Goal: Find specific page/section: Find specific page/section

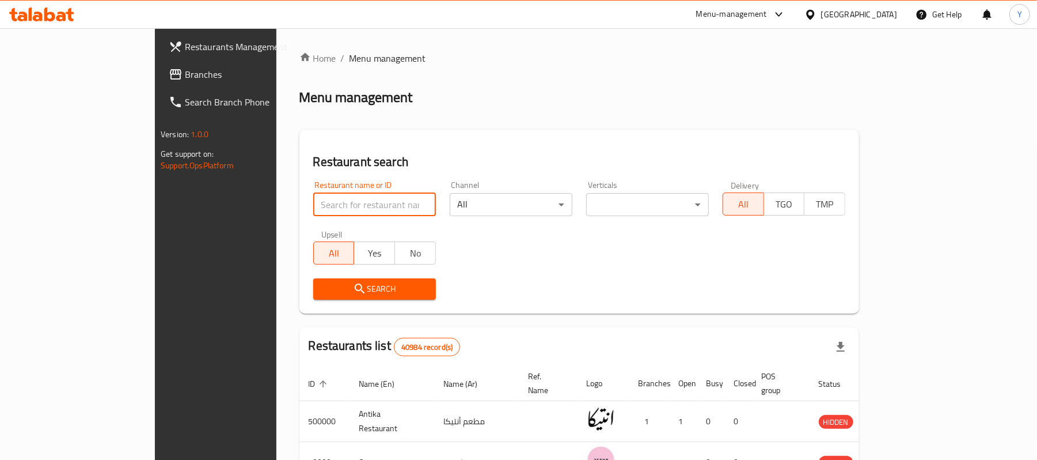
click at [313, 207] on input "search" at bounding box center [374, 204] width 123 height 23
type input "ل"
type input "E"
type input "gemy"
click button "Search" at bounding box center [374, 288] width 123 height 21
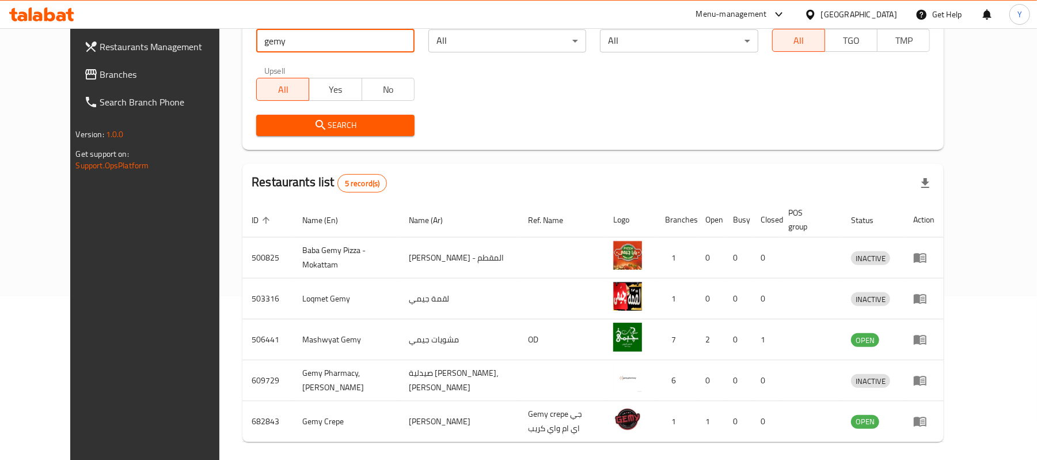
scroll to position [196, 0]
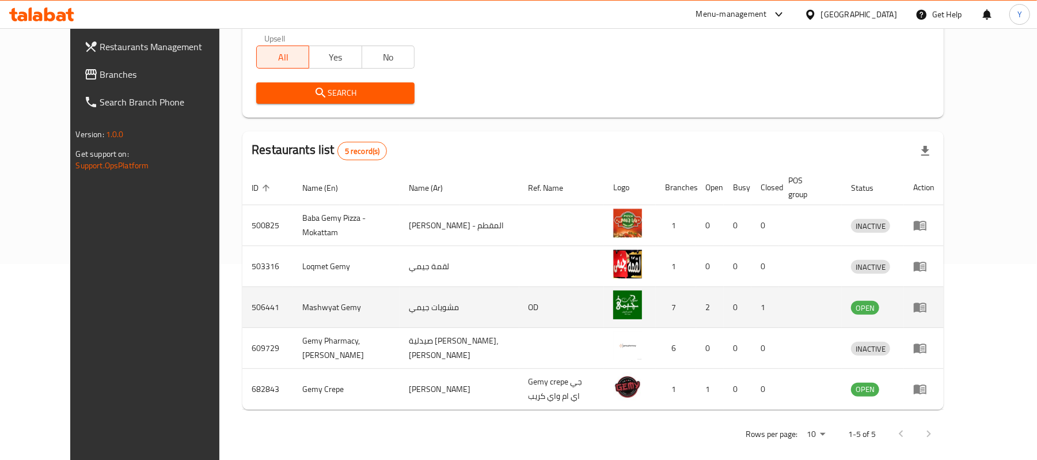
click at [243, 291] on td "506441" at bounding box center [268, 307] width 51 height 41
copy td "506441"
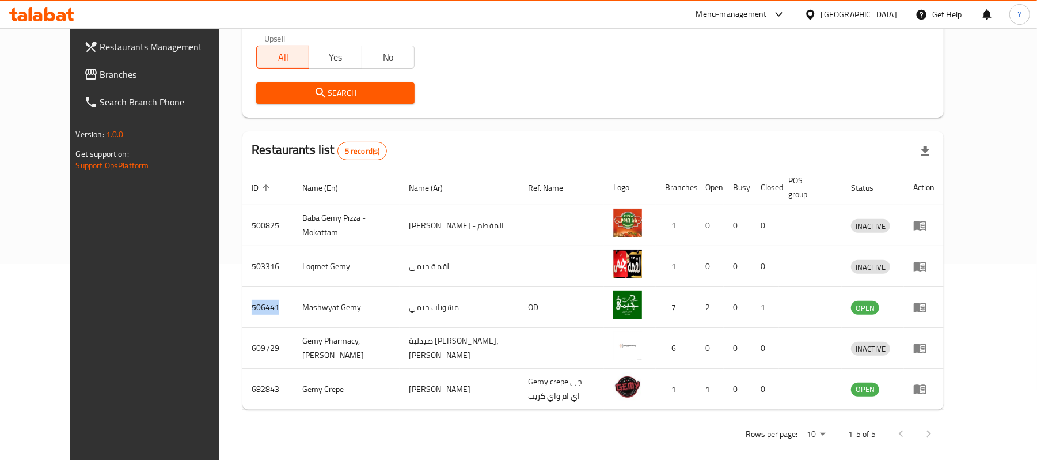
scroll to position [0, 0]
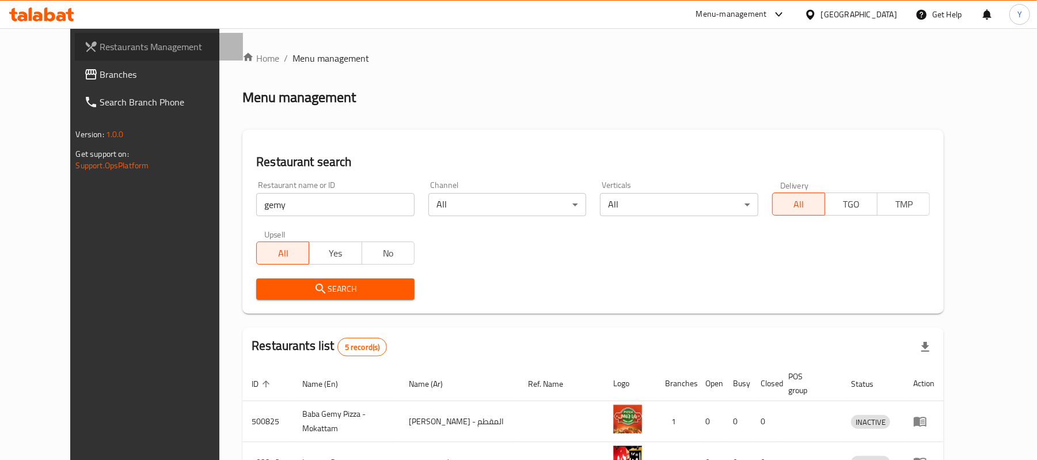
click at [100, 53] on span "Restaurants Management" at bounding box center [167, 47] width 134 height 14
